Goal: Complete application form: Complete application form

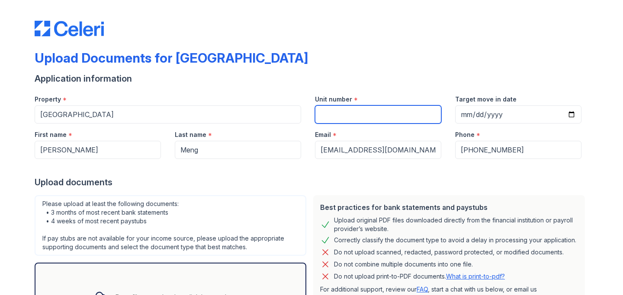
click at [353, 112] on input "Unit number" at bounding box center [378, 115] width 126 height 18
type input "4210"
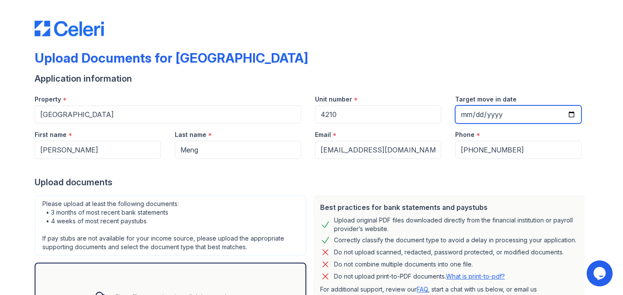
click at [572, 114] on input "Target move in date" at bounding box center [518, 115] width 126 height 18
type input "[DATE]"
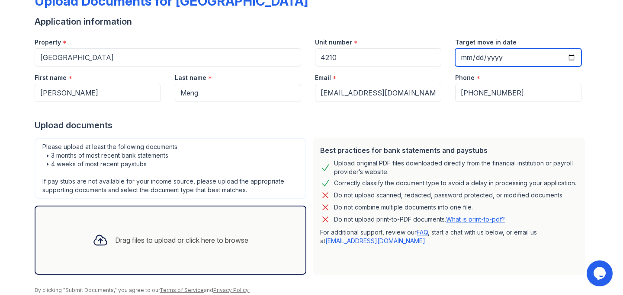
scroll to position [84, 0]
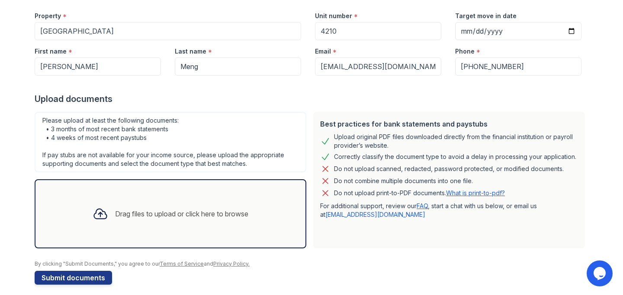
click at [149, 214] on div "Drag files to upload or click here to browse" at bounding box center [181, 214] width 133 height 10
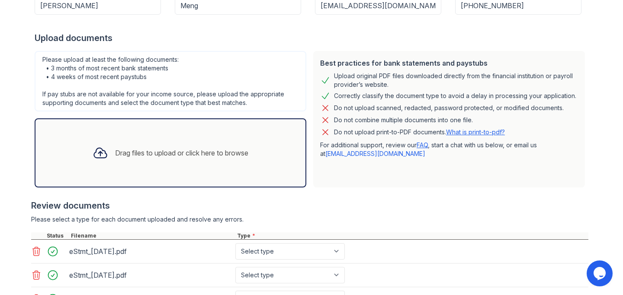
scroll to position [219, 0]
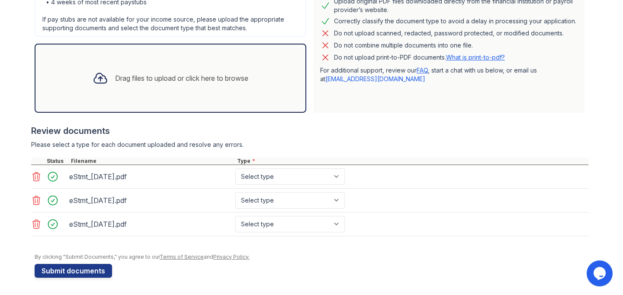
click at [132, 183] on div "eStmt_[DATE].pdf" at bounding box center [150, 177] width 163 height 14
click at [100, 273] on button "Submit documents" at bounding box center [73, 271] width 77 height 14
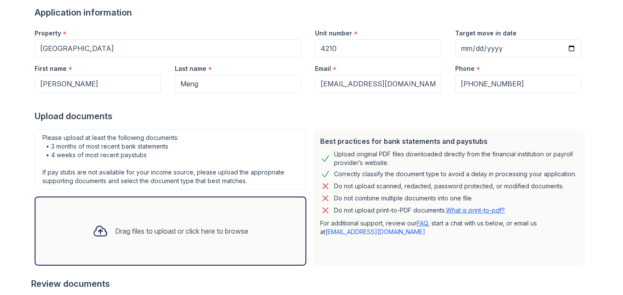
scroll to position [232, 0]
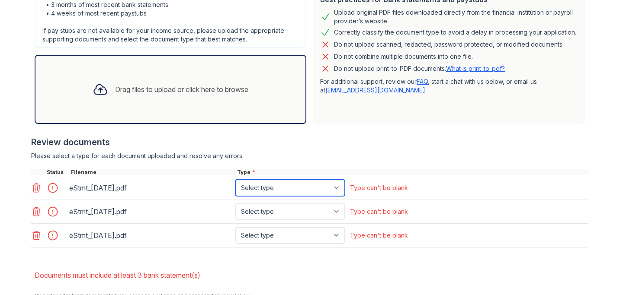
click at [250, 189] on select "Select type Paystub Bank Statement Offer Letter Tax Documents Benefit Award Let…" at bounding box center [289, 188] width 109 height 16
select select "bank_statement"
click at [235, 180] on select "Select type Paystub Bank Statement Offer Letter Tax Documents Benefit Award Let…" at bounding box center [289, 188] width 109 height 16
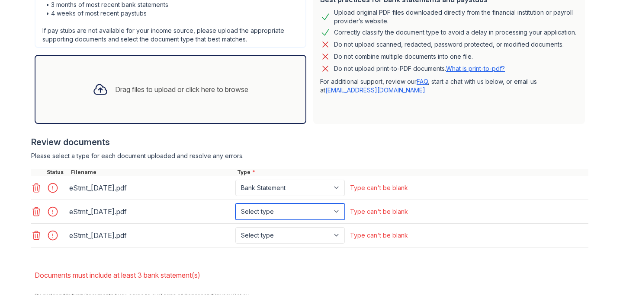
click at [276, 213] on select "Select type Paystub Bank Statement Offer Letter Tax Documents Benefit Award Let…" at bounding box center [289, 212] width 109 height 16
select select "bank_statement"
click at [235, 204] on select "Select type Paystub Bank Statement Offer Letter Tax Documents Benefit Award Let…" at bounding box center [289, 212] width 109 height 16
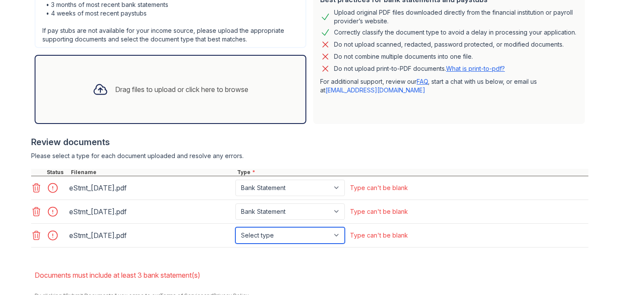
click at [278, 234] on select "Select type Paystub Bank Statement Offer Letter Tax Documents Benefit Award Let…" at bounding box center [289, 236] width 109 height 16
select select "bank_statement"
click at [235, 228] on select "Select type Paystub Bank Statement Offer Letter Tax Documents Benefit Award Let…" at bounding box center [289, 236] width 109 height 16
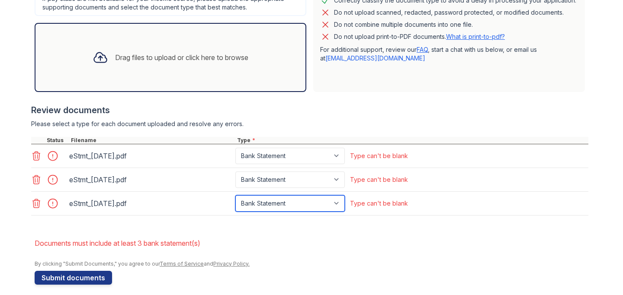
scroll to position [271, 0]
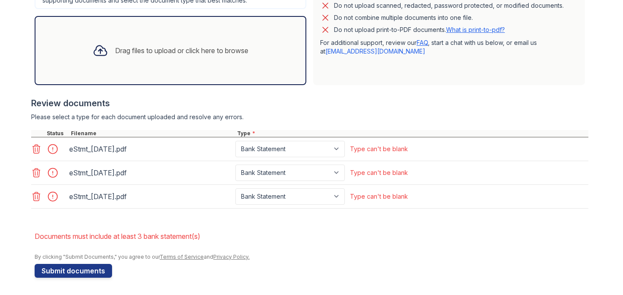
click at [90, 279] on div "Upload Documents for [GEOGRAPHIC_DATA] Please correct the errors below. Applica…" at bounding box center [312, 6] width 554 height 549
click at [80, 269] on button "Submit documents" at bounding box center [73, 271] width 77 height 14
